Goal: Check status: Check status

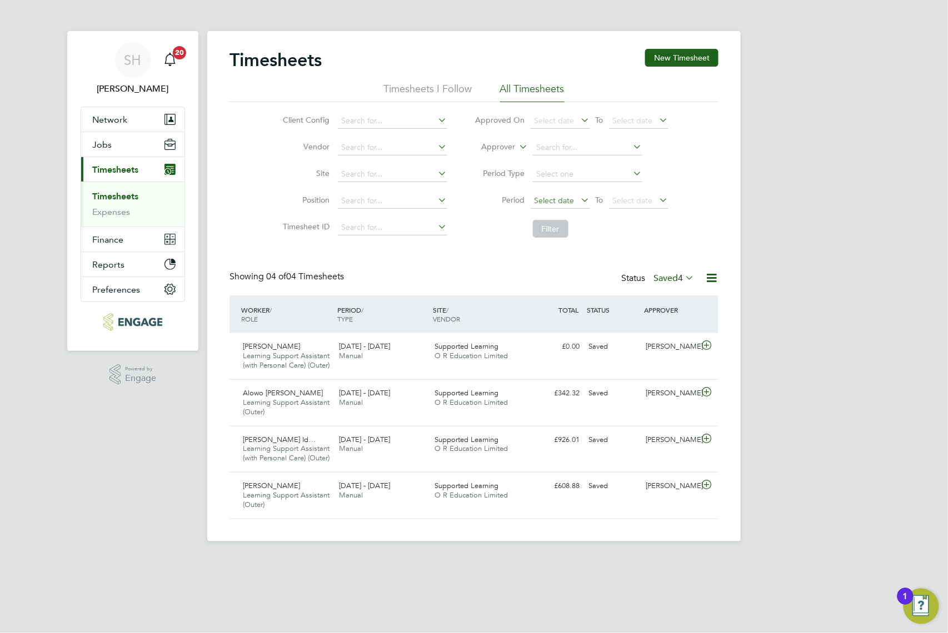
click at [561, 206] on span "Select date" at bounding box center [560, 201] width 59 height 15
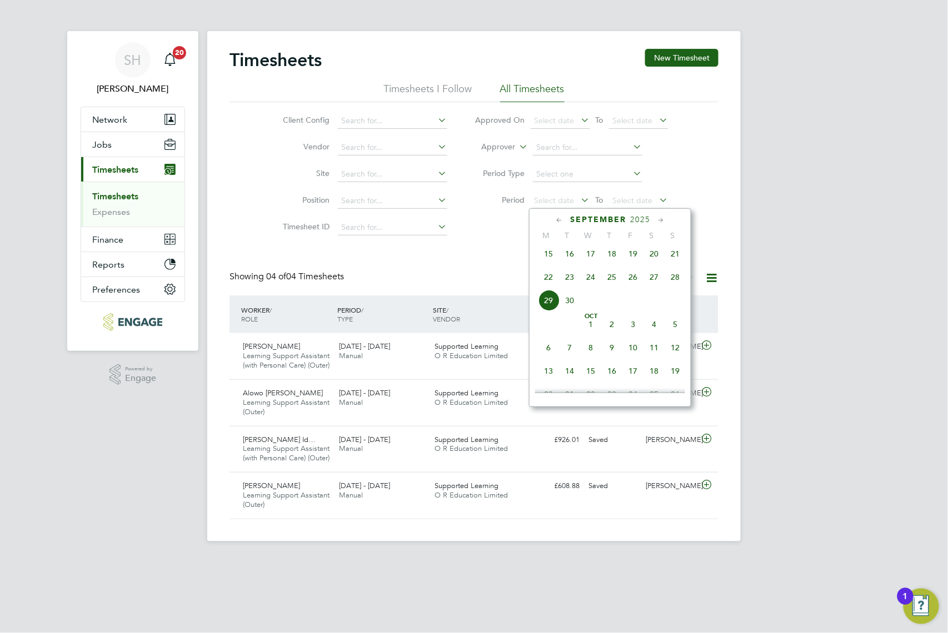
click at [549, 276] on span "22" at bounding box center [548, 277] width 21 height 21
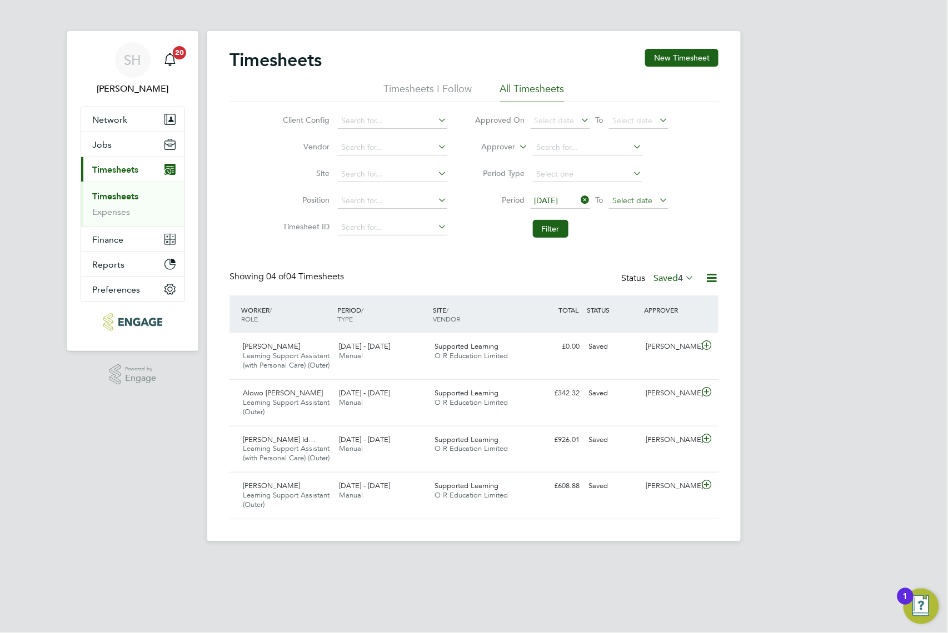
click at [632, 194] on span "Select date" at bounding box center [638, 201] width 59 height 15
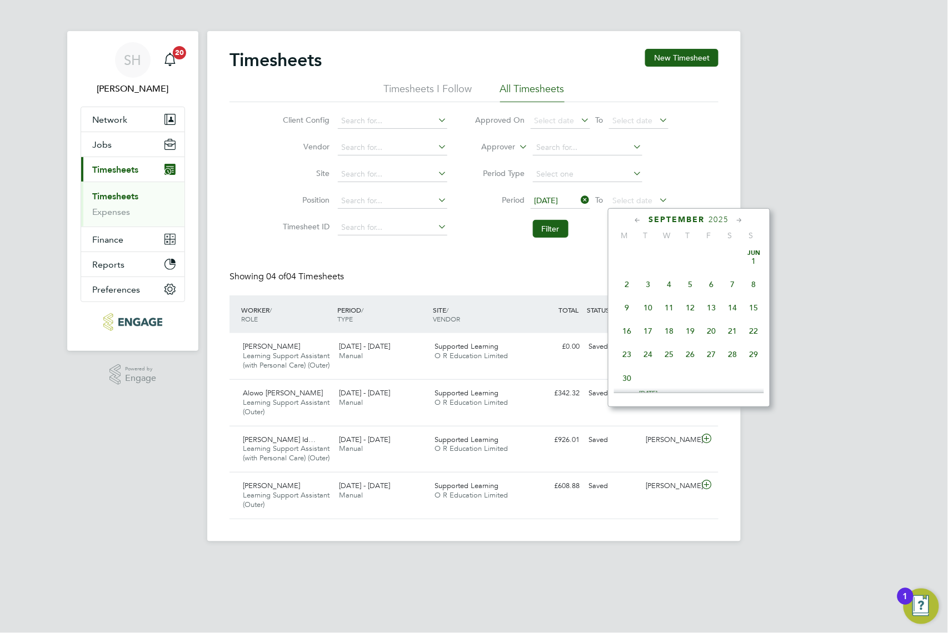
scroll to position [429, 0]
click at [754, 283] on span "28" at bounding box center [753, 277] width 21 height 21
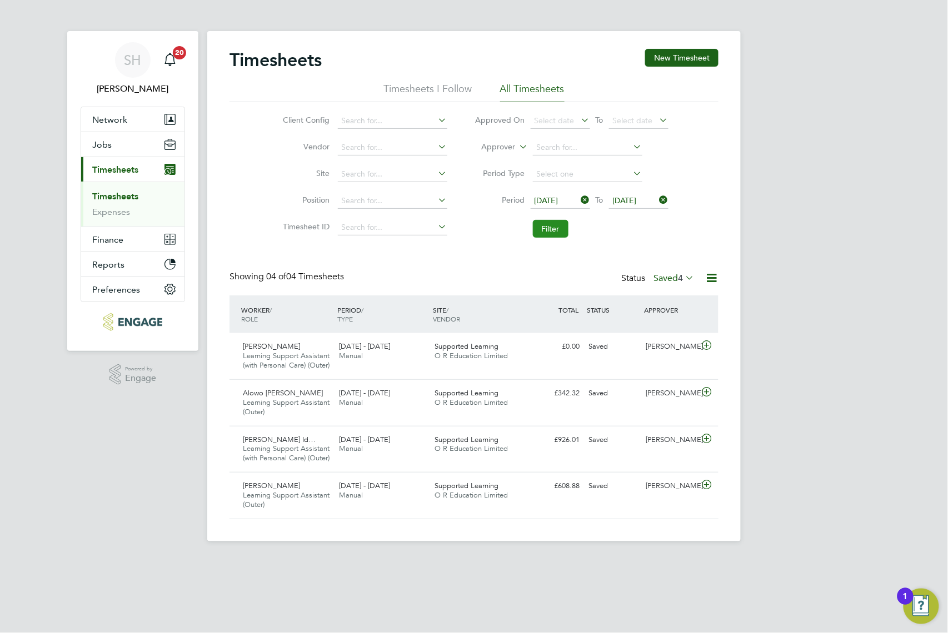
click at [544, 225] on button "Filter" at bounding box center [551, 229] width 36 height 18
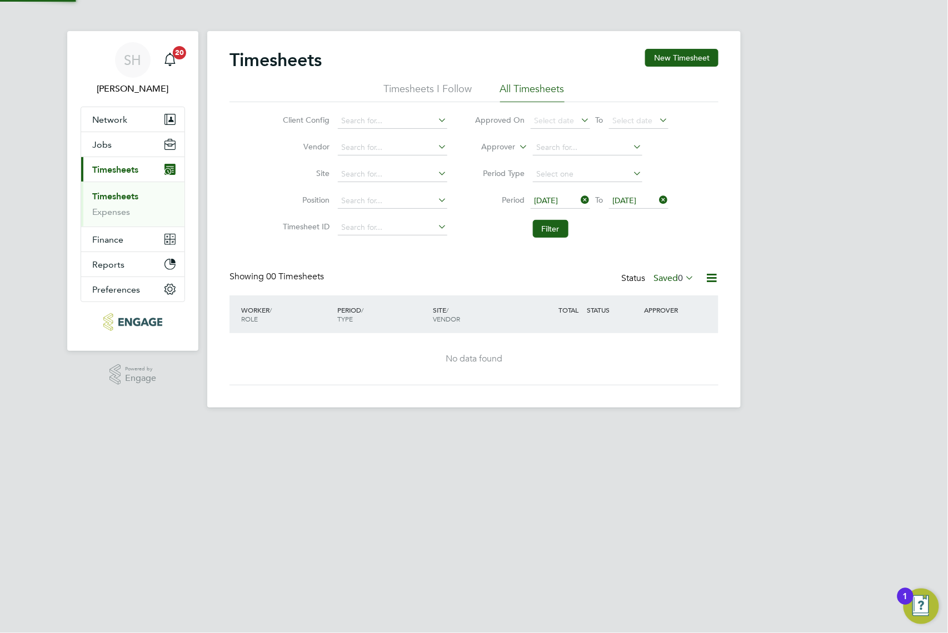
click at [672, 274] on label "Saved 0" at bounding box center [673, 278] width 41 height 11
click at [679, 345] on li "Approved" at bounding box center [667, 345] width 51 height 16
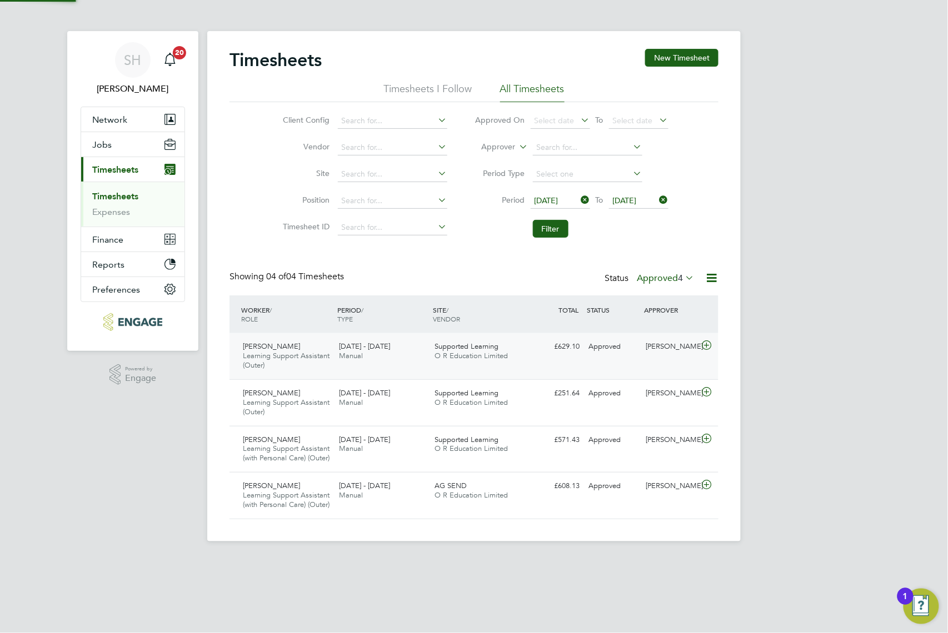
scroll to position [47, 97]
click at [553, 349] on div "£629.10 Approved" at bounding box center [555, 347] width 58 height 18
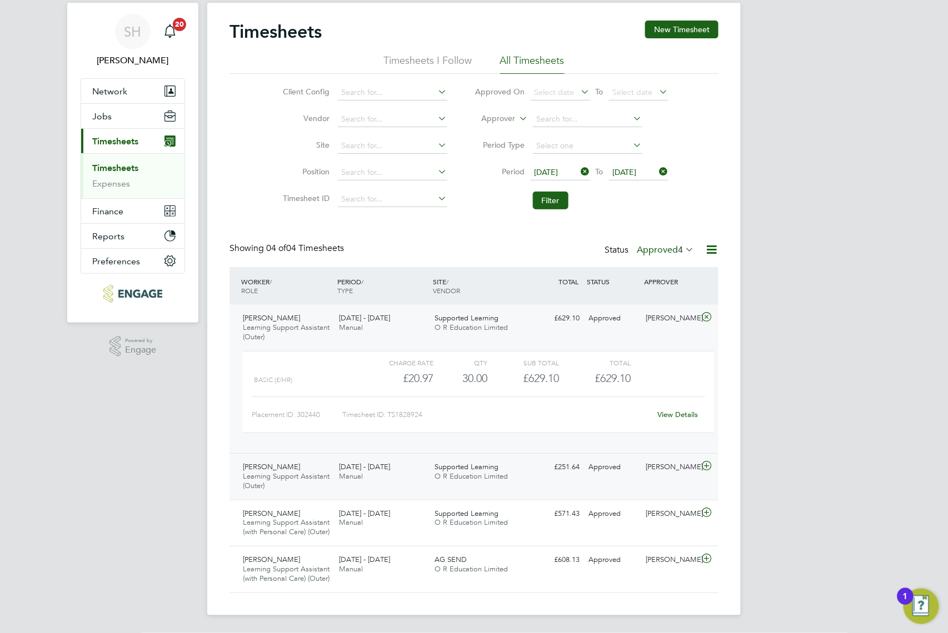
click at [684, 458] on div "[PERSON_NAME]" at bounding box center [671, 467] width 58 height 18
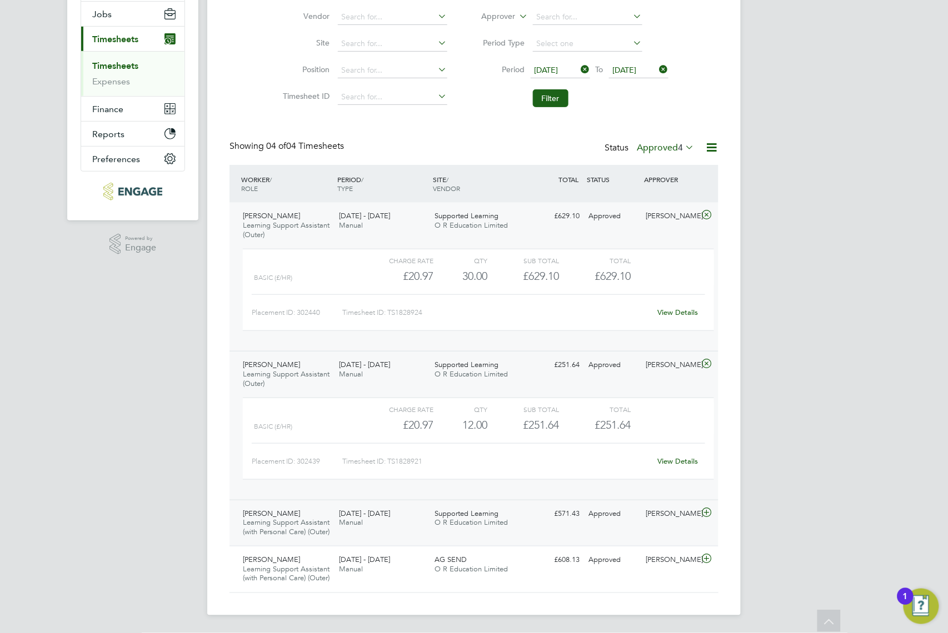
click at [688, 505] on div "[PERSON_NAME]" at bounding box center [671, 514] width 58 height 18
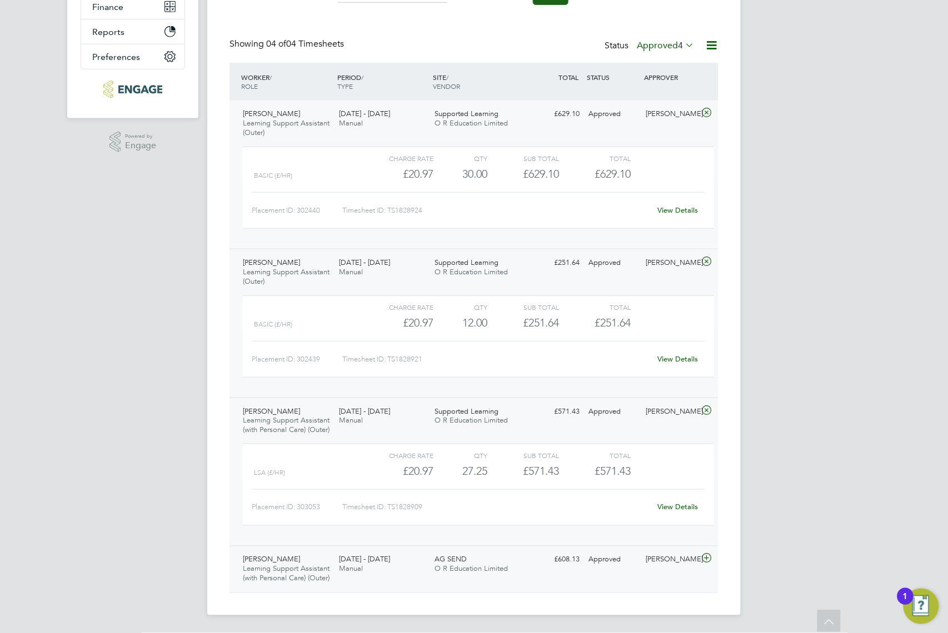
click at [698, 556] on div "[PERSON_NAME]" at bounding box center [671, 560] width 58 height 18
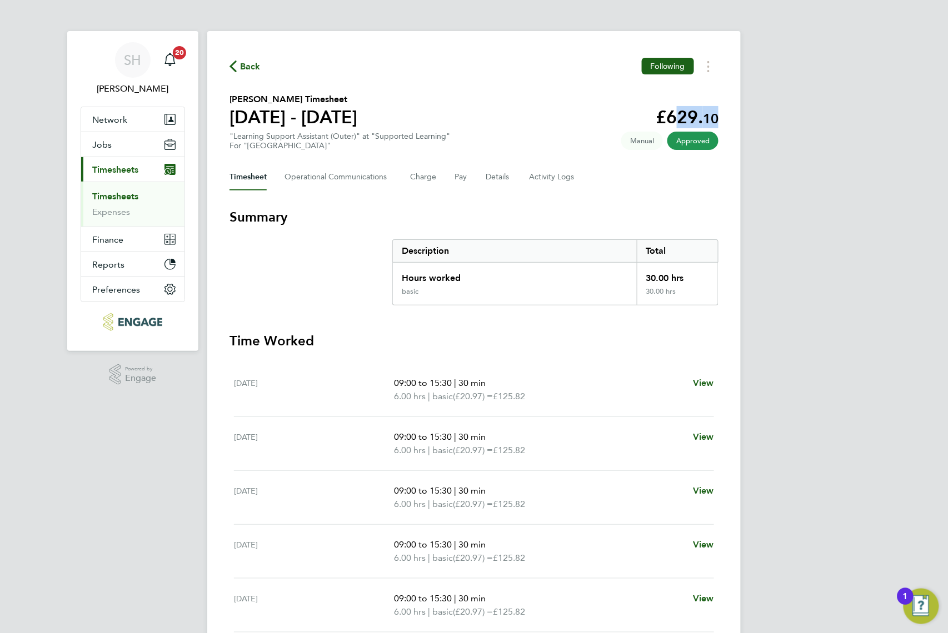
drag, startPoint x: 665, startPoint y: 119, endPoint x: 731, endPoint y: 103, distance: 67.9
click at [731, 109] on div "Back Following Alimot Abolanle Kolawole's Timesheet 22 - 28 Sept 2025 £629. 10 …" at bounding box center [473, 385] width 533 height 709
copy app-decimal "629. 10"
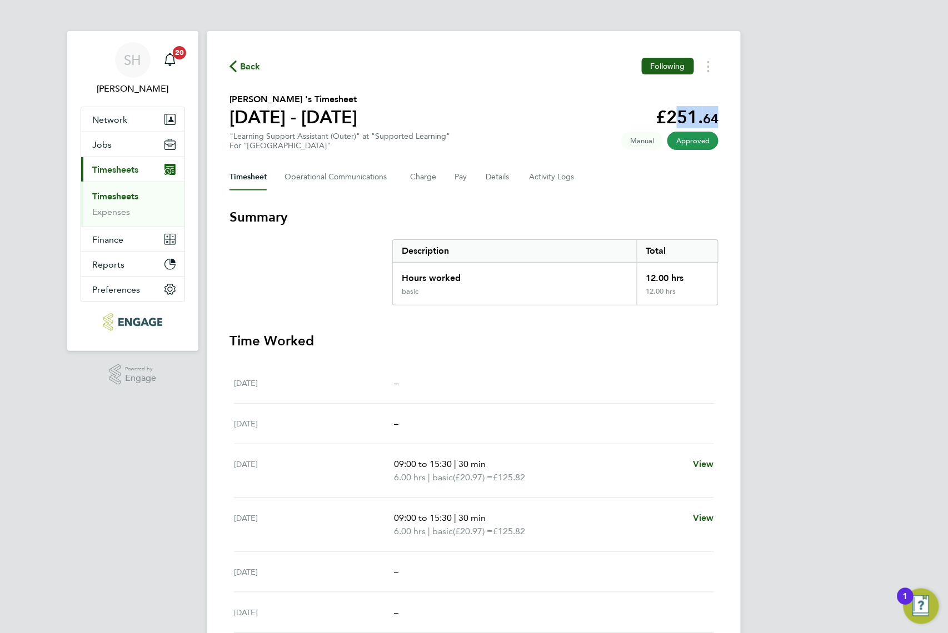
drag, startPoint x: 667, startPoint y: 116, endPoint x: 729, endPoint y: 118, distance: 62.3
click at [729, 118] on div "Back Following Diana 's Timesheet 22 - 28 Sept 2025 £251. 64 "Learning Support …" at bounding box center [473, 365] width 533 height 669
copy app-decimal "251. 64"
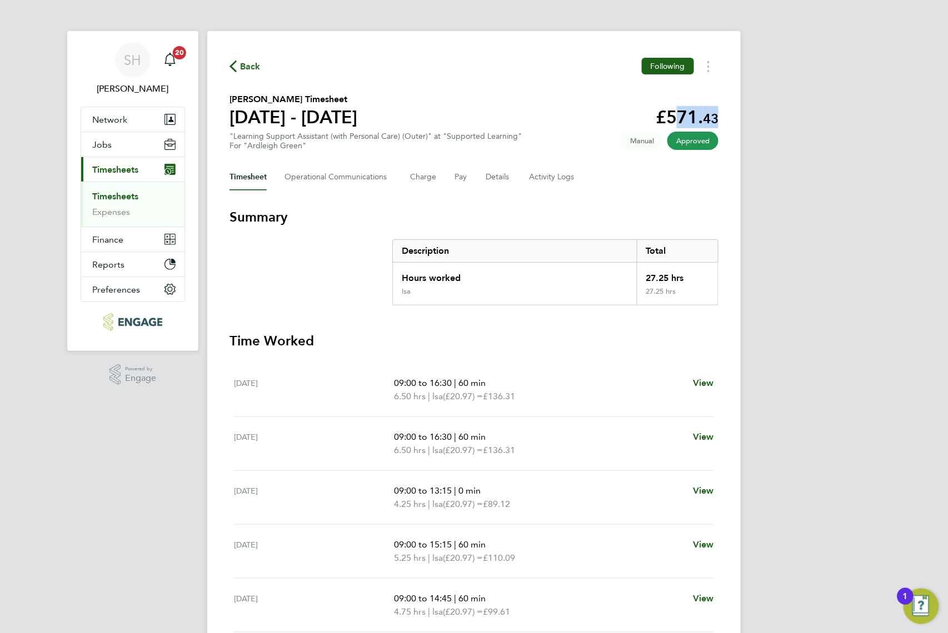
drag, startPoint x: 669, startPoint y: 116, endPoint x: 727, endPoint y: 116, distance: 57.8
click at [727, 116] on div "Back Following [PERSON_NAME] Timesheet [DATE] - [DATE] £571. 43 "Learning Suppo…" at bounding box center [473, 385] width 533 height 709
copy app-decimal "571. 43"
drag, startPoint x: 668, startPoint y: 108, endPoint x: 725, endPoint y: 114, distance: 57.6
click at [725, 114] on div "Back Following Arba Dreni's Timesheet 22 - 28 Sept 2025 £608. 13 "Learning Supp…" at bounding box center [473, 385] width 533 height 709
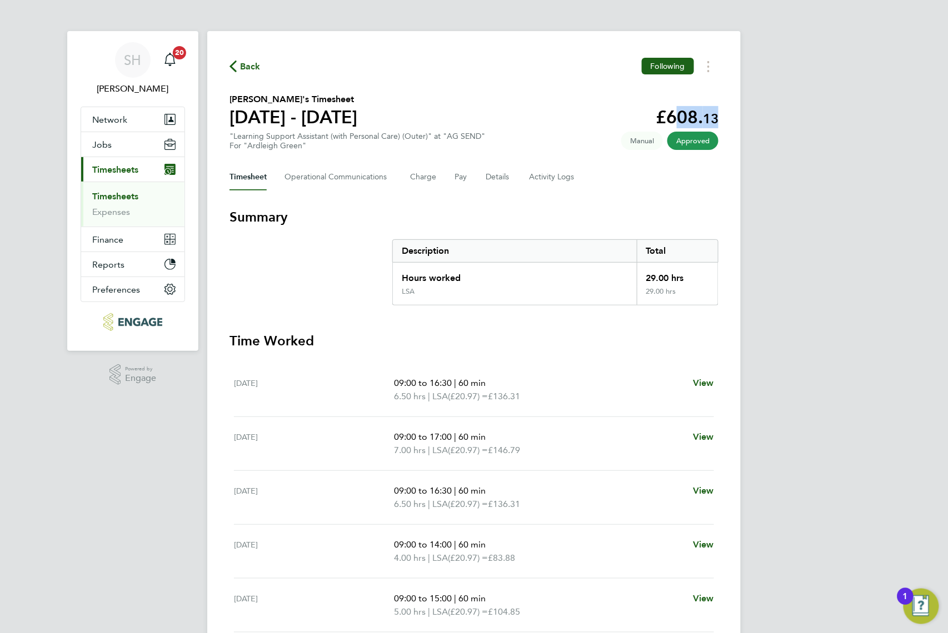
copy app-decimal "608. 13"
